Goal: Task Accomplishment & Management: Use online tool/utility

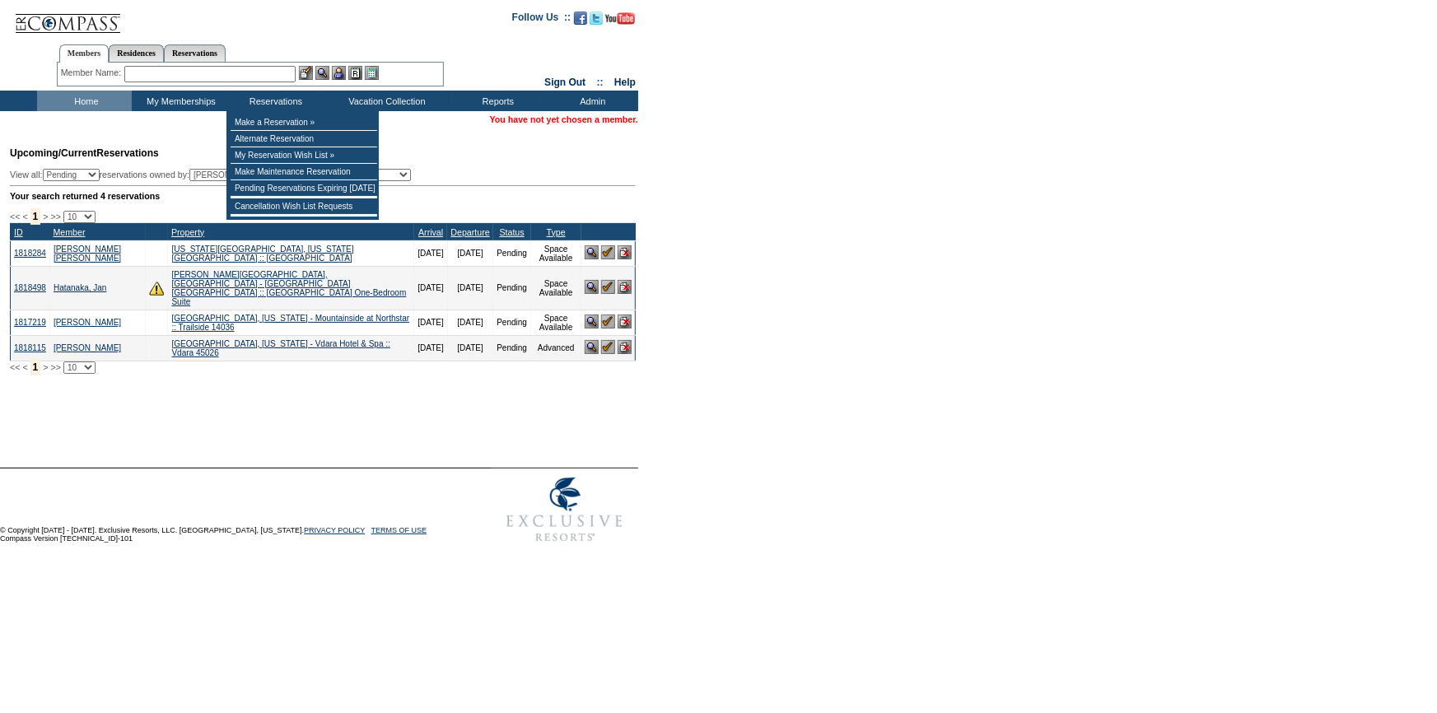
click at [273, 76] on input "text" at bounding box center [209, 74] width 171 height 16
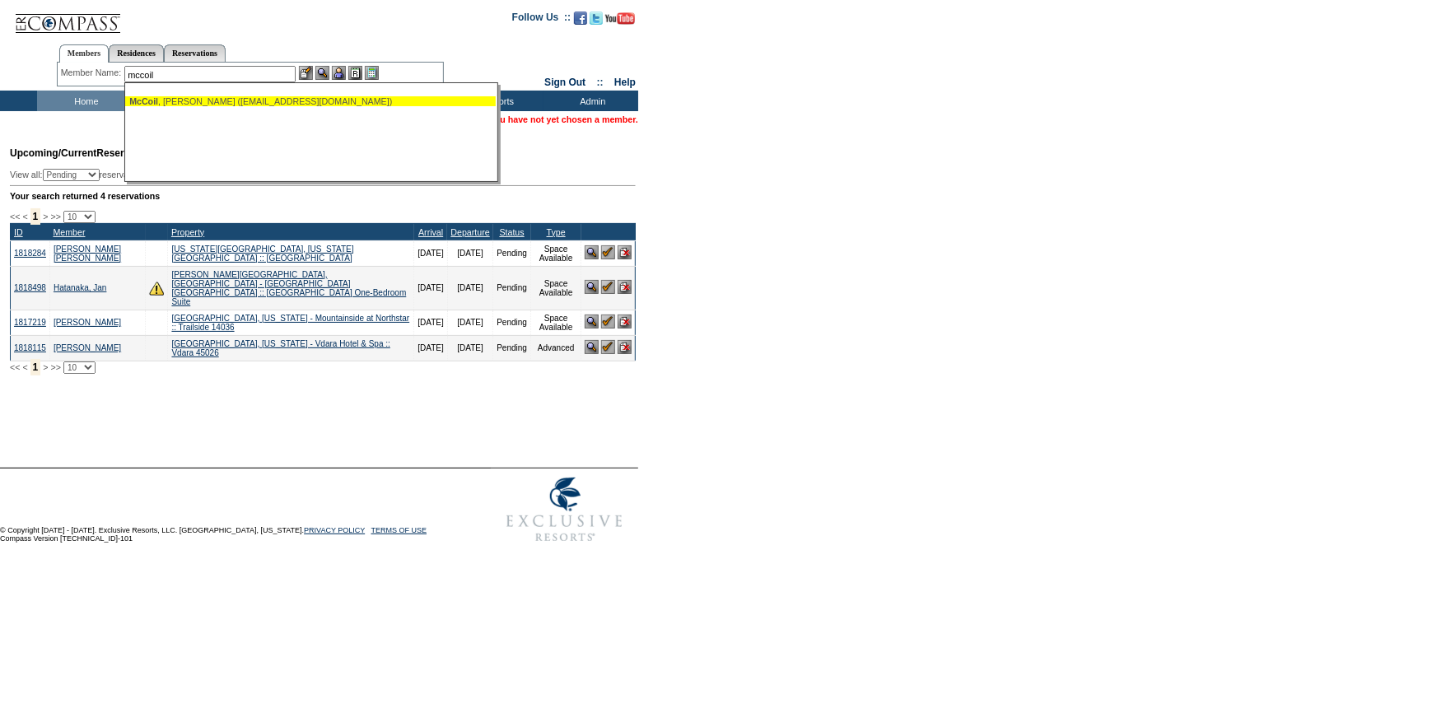
click at [259, 98] on div "McCoil , Brad (bmccoil@owlsnestresort.com)" at bounding box center [310, 101] width 362 height 10
type input "McCoil, Brad (bmccoil@owlsnestresort.com)"
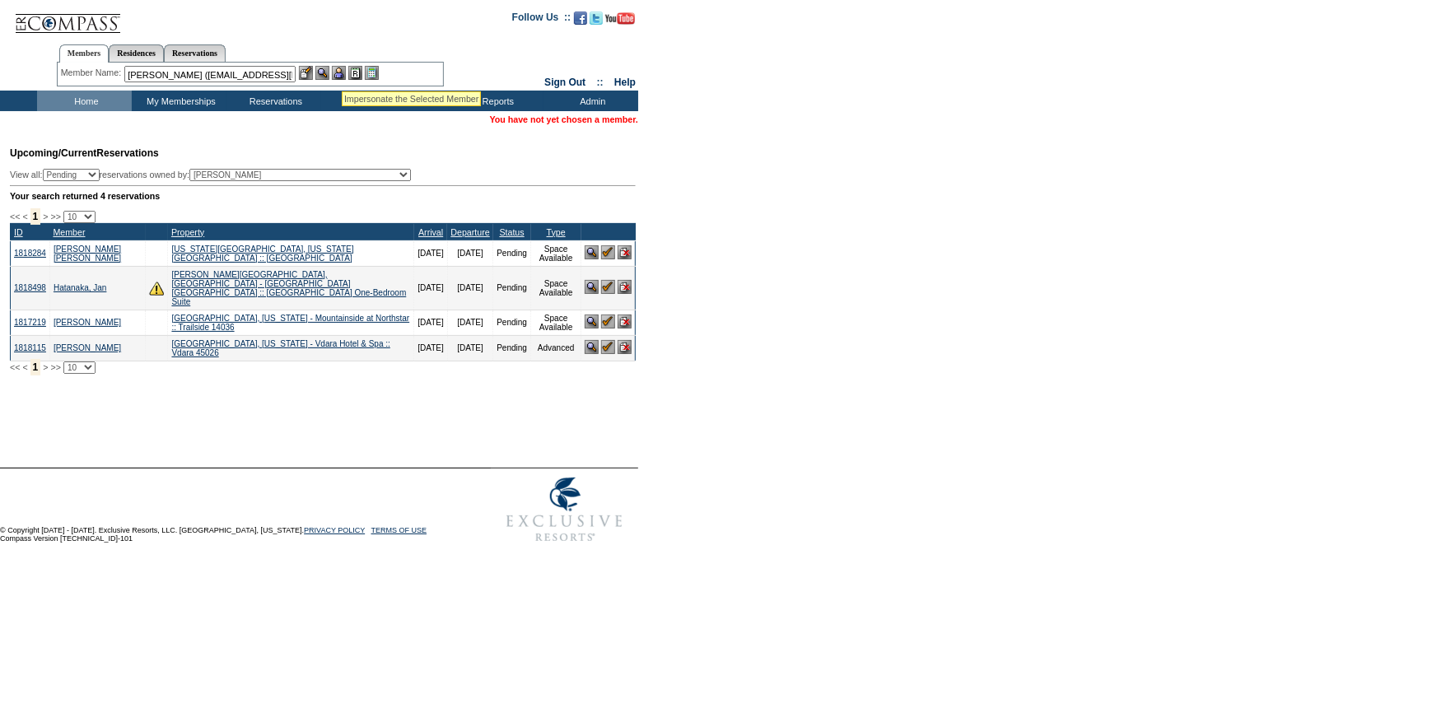
click at [342, 71] on img at bounding box center [339, 73] width 14 height 14
click at [329, 71] on img at bounding box center [322, 73] width 14 height 14
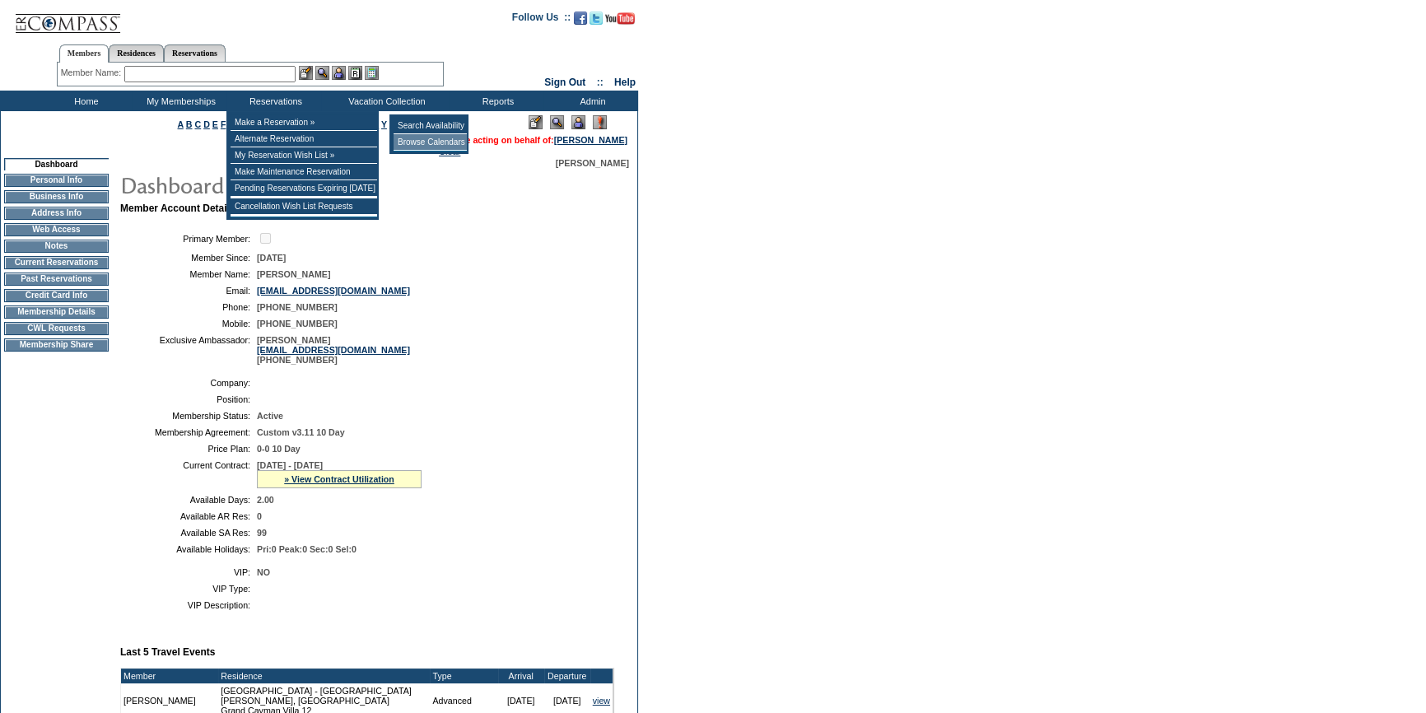
click at [436, 141] on td "Browse Calendars" at bounding box center [430, 142] width 73 height 16
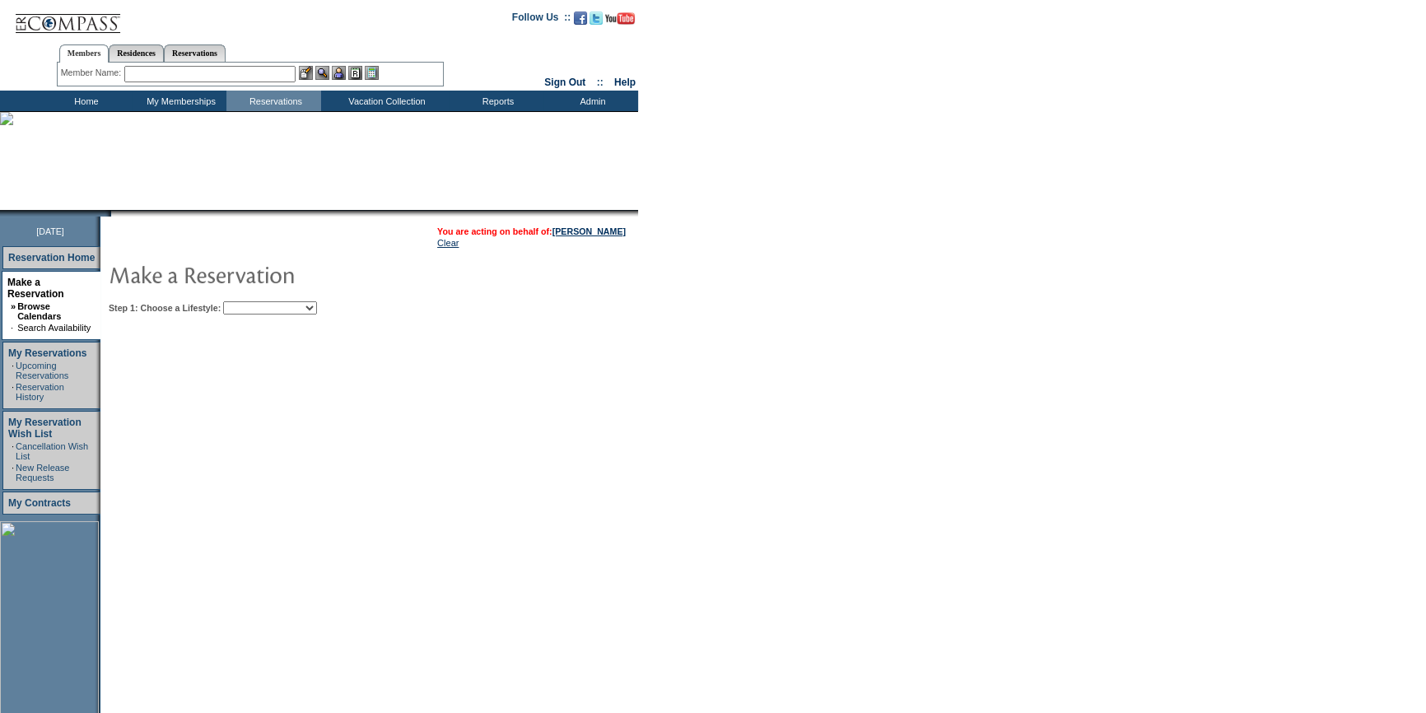
click at [317, 305] on select "Beach Leisure Metropolitan Mountain OIAL for Adventure OIAL for Couples OIAL fo…" at bounding box center [270, 307] width 94 height 13
select select "Beach"
click at [251, 301] on select "Beach Leisure Metropolitan Mountain OIAL for Adventure OIAL for Couples OIAL fo…" at bounding box center [270, 307] width 94 height 13
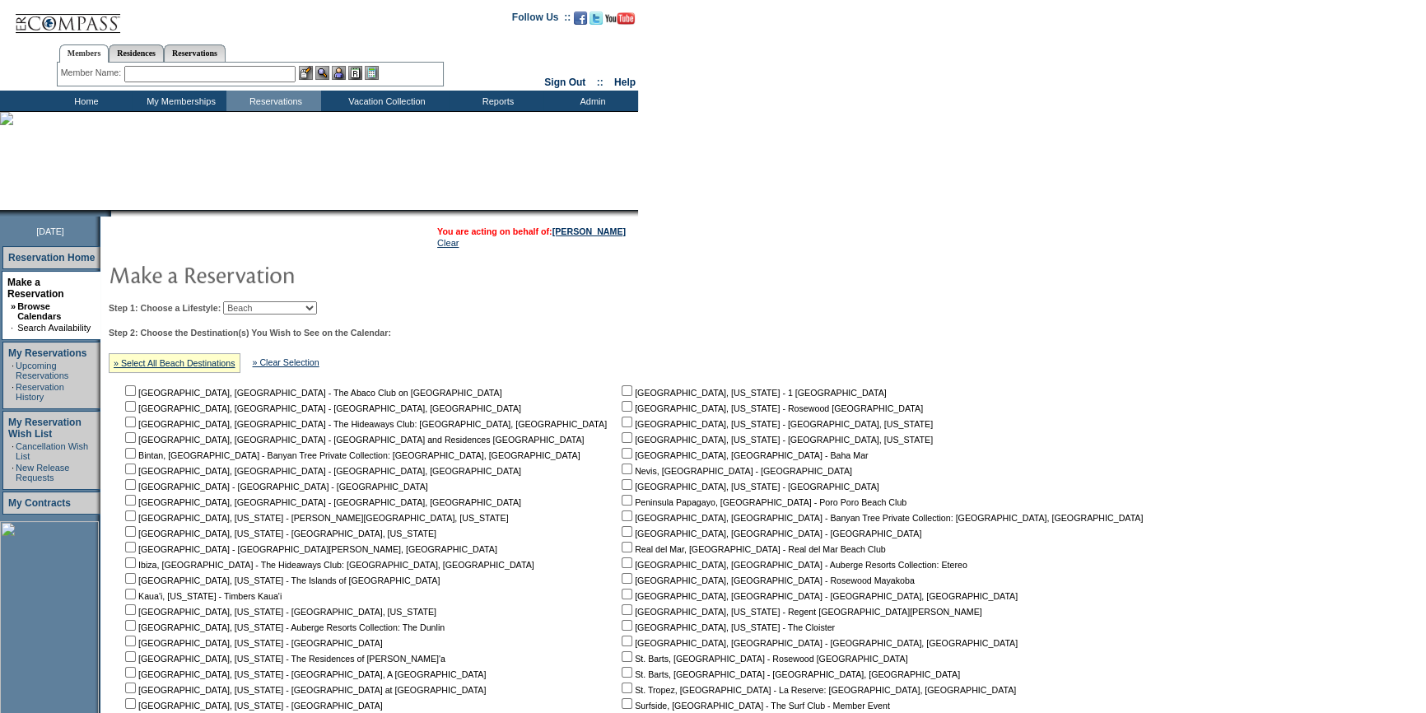
click at [136, 545] on input "checkbox" at bounding box center [130, 547] width 11 height 11
checkbox input "true"
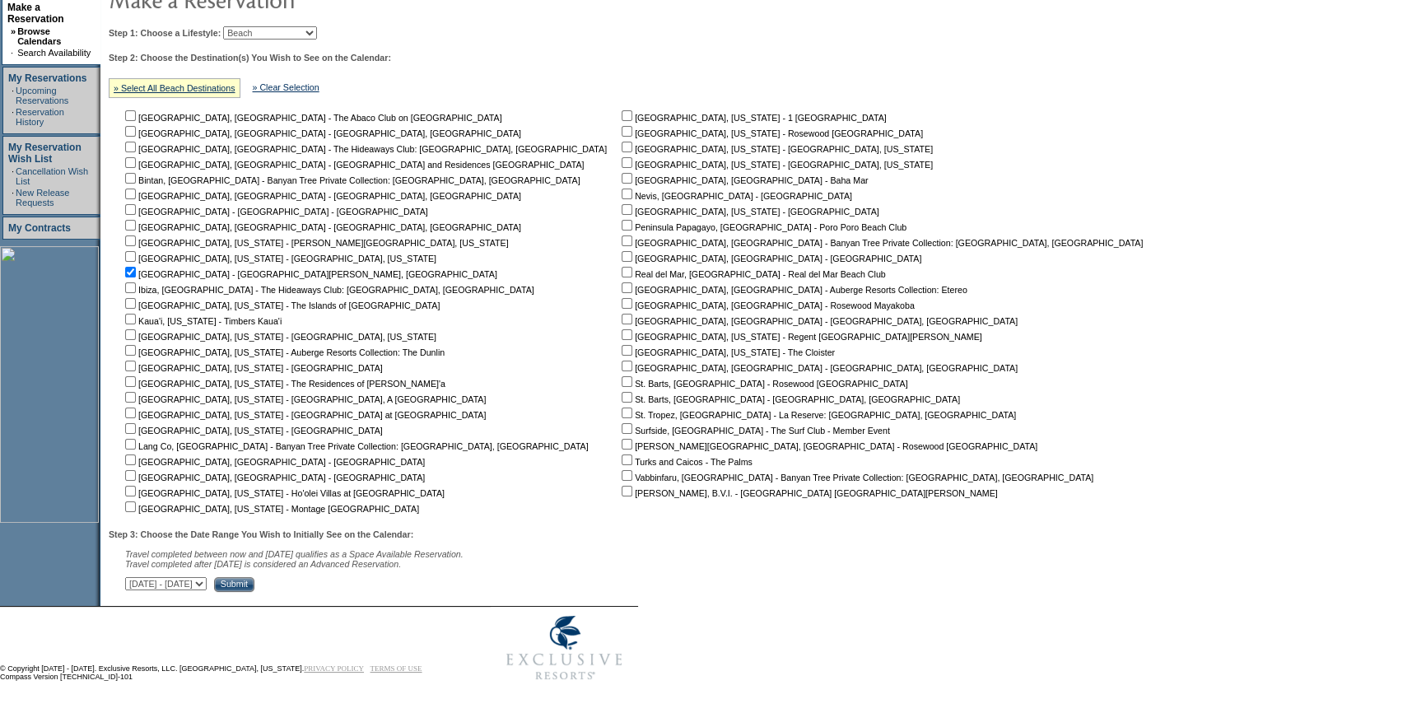
click at [207, 588] on select "[DATE] - [DATE] [DATE] - [DATE] [DATE] - [DATE] [DATE] - [DATE] [DATE] - [DATE]…" at bounding box center [166, 583] width 82 height 13
select select "[DATE]|[DATE]"
click at [133, 577] on select "[DATE] - [DATE] [DATE] - [DATE] [DATE] - [DATE] [DATE] - [DATE] [DATE] - [DATE]…" at bounding box center [166, 583] width 82 height 13
click at [254, 581] on input "Submit" at bounding box center [234, 584] width 40 height 15
